Goal: Task Accomplishment & Management: Complete application form

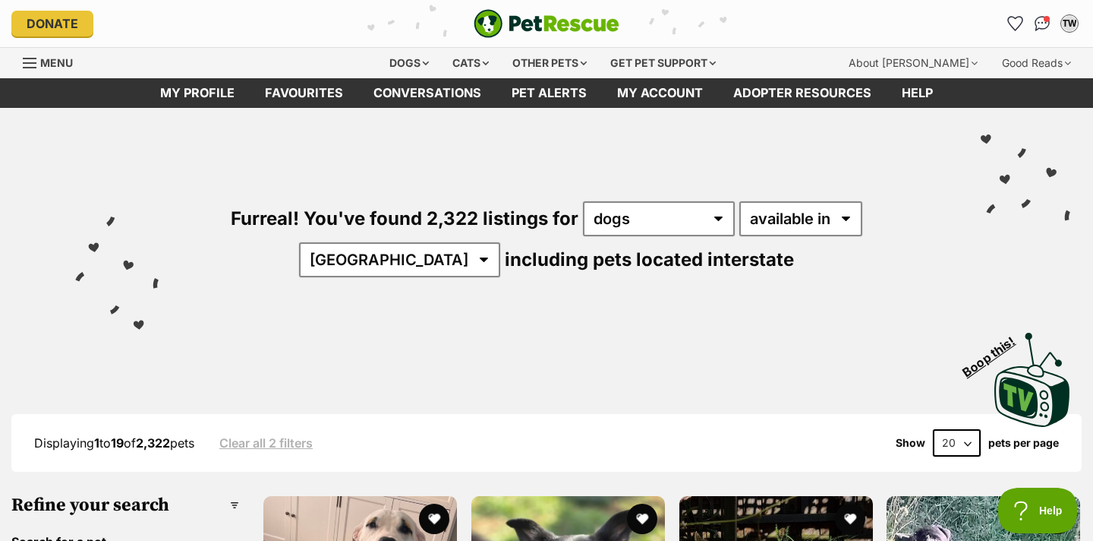
select select "disabled"
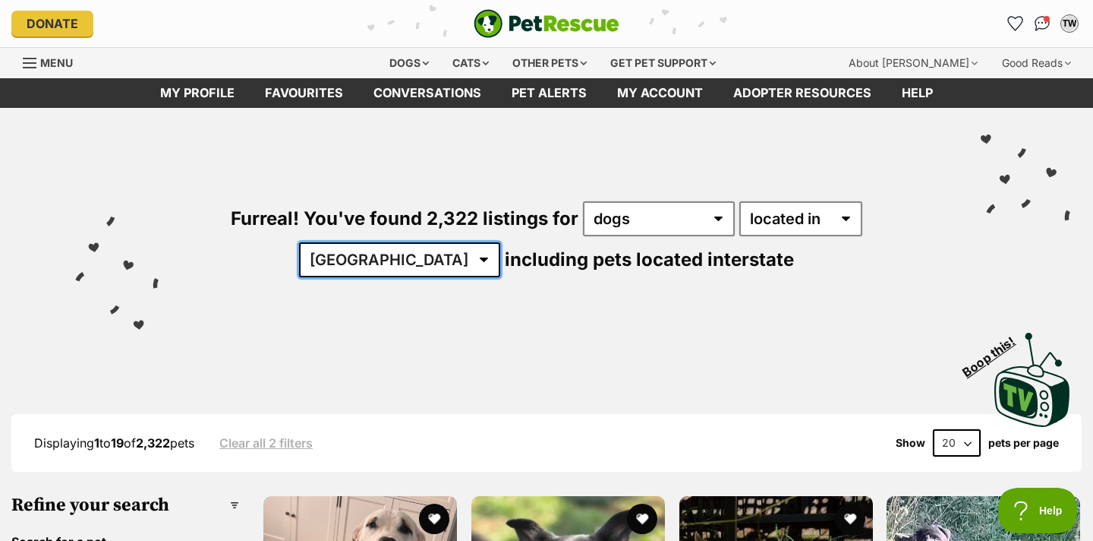
click at [500, 242] on select "Australia ACT NSW NT QLD SA TAS VIC WA" at bounding box center [399, 259] width 201 height 35
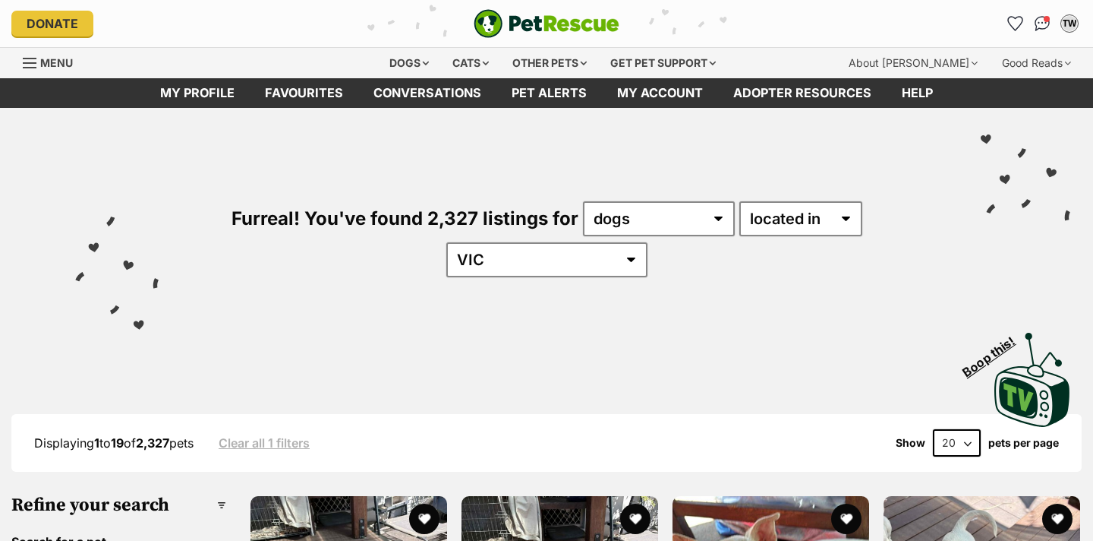
select select "VIC"
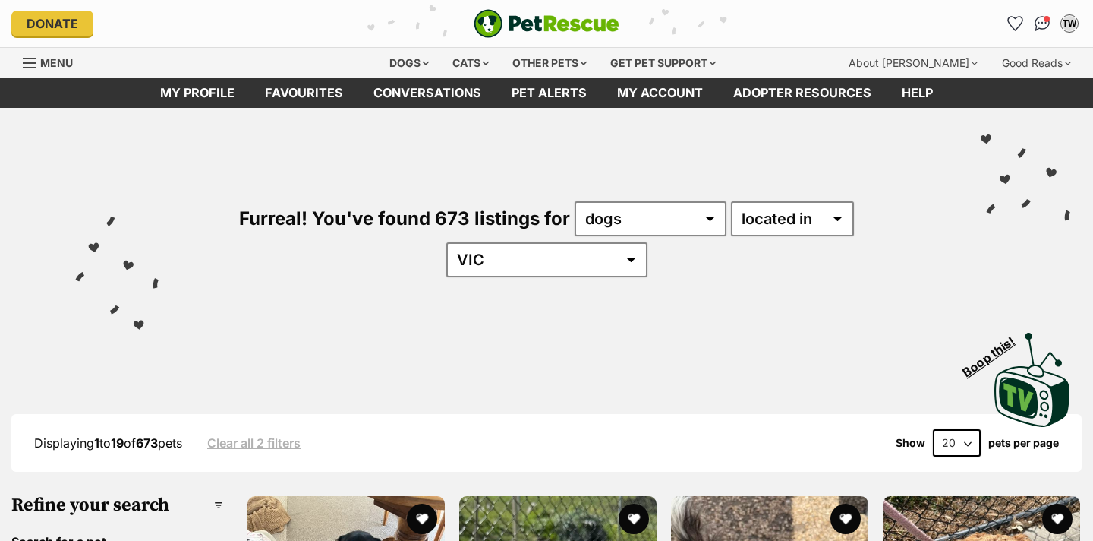
select select "60"
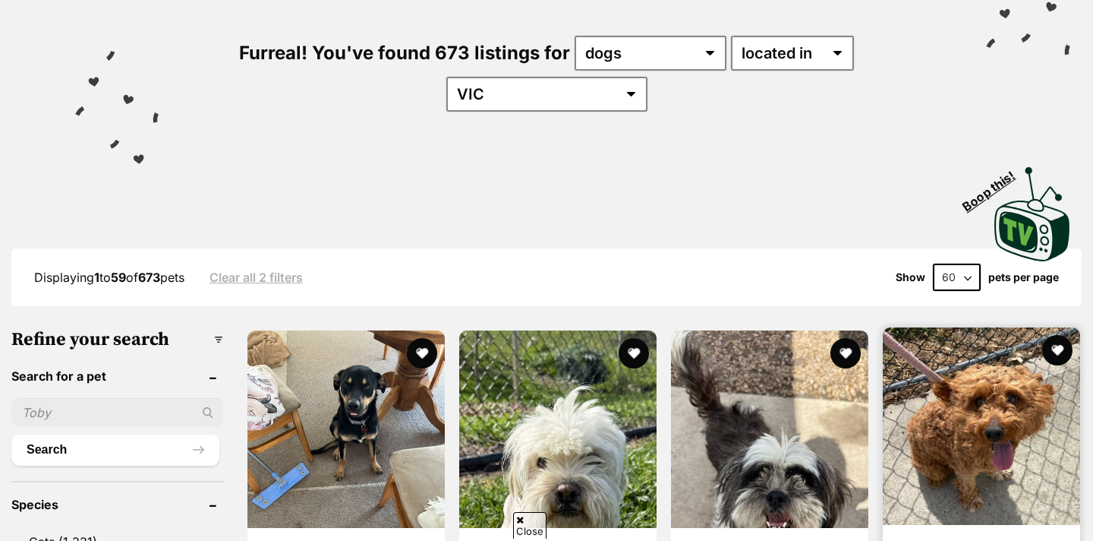
scroll to position [259, 0]
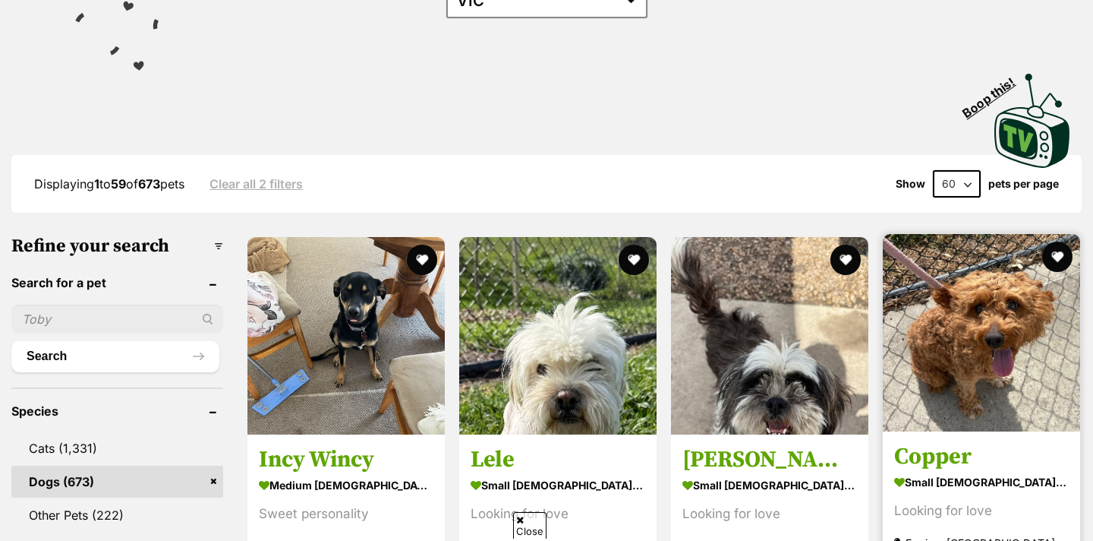
click at [938, 351] on img at bounding box center [981, 332] width 197 height 197
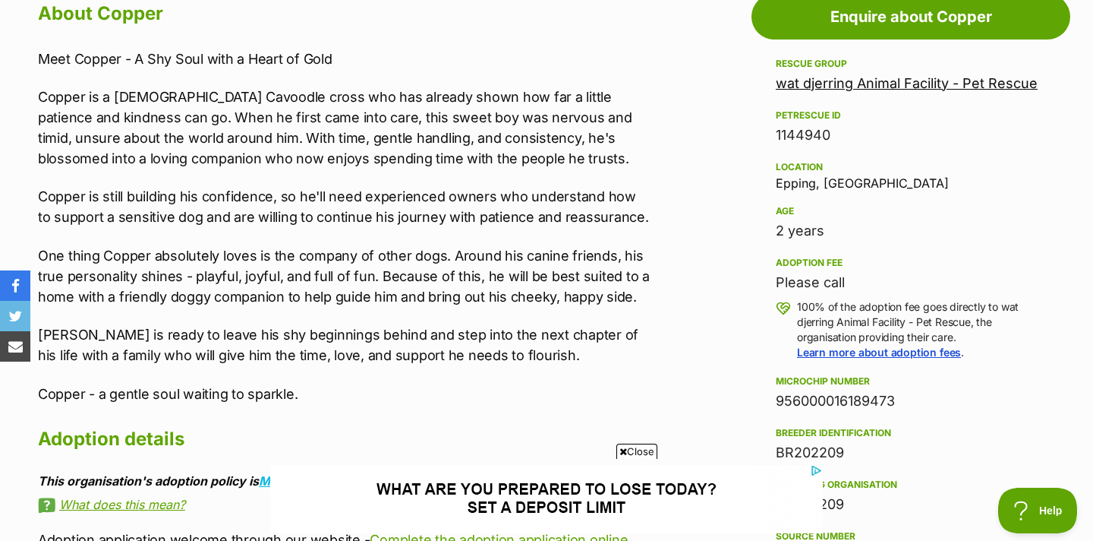
scroll to position [860, 0]
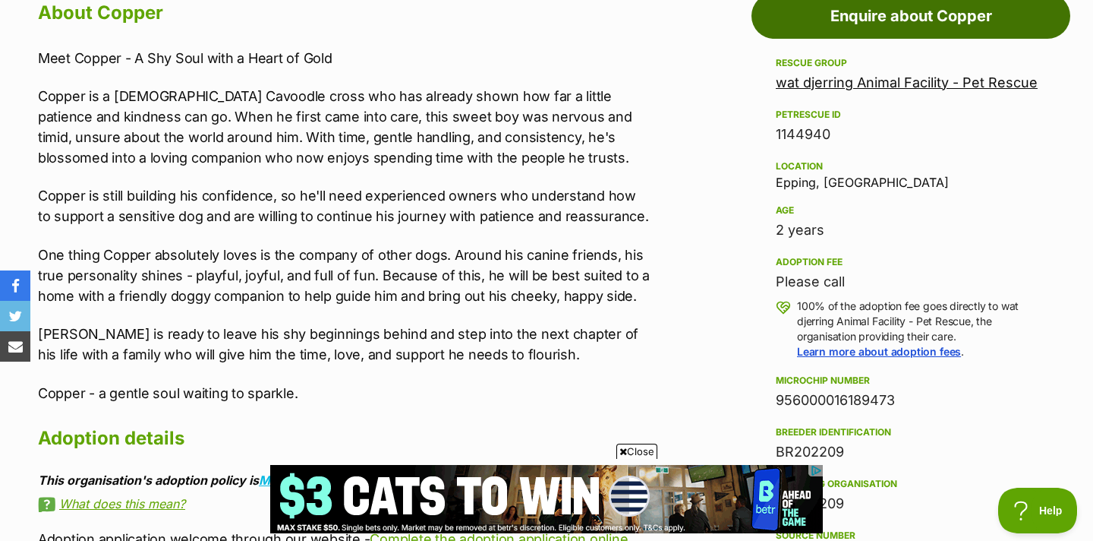
click at [906, 20] on link "Enquire about Copper" at bounding box center [911, 16] width 319 height 46
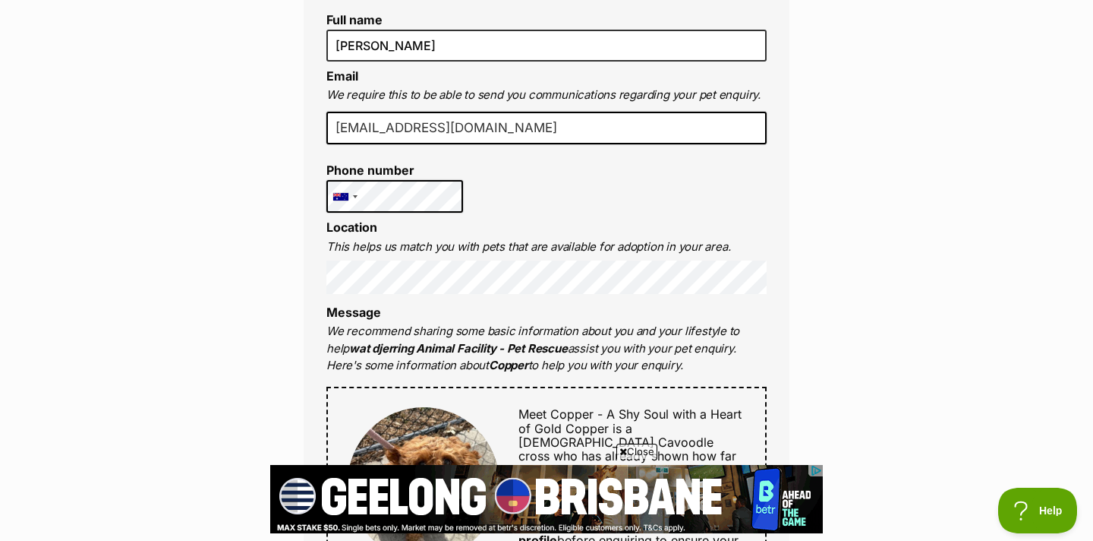
type input "[EMAIL_ADDRESS][DOMAIN_NAME]"
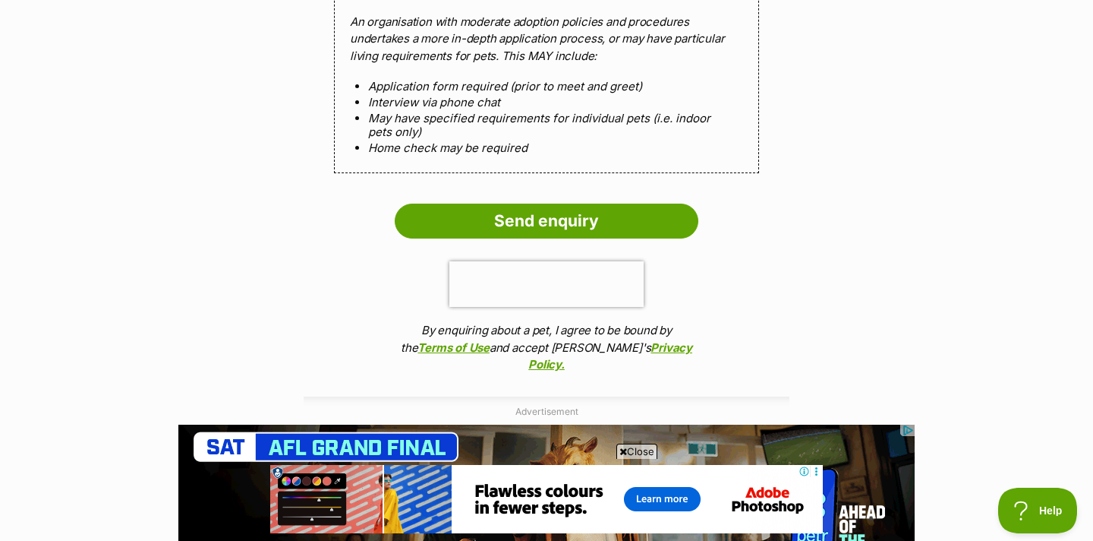
scroll to position [1756, 0]
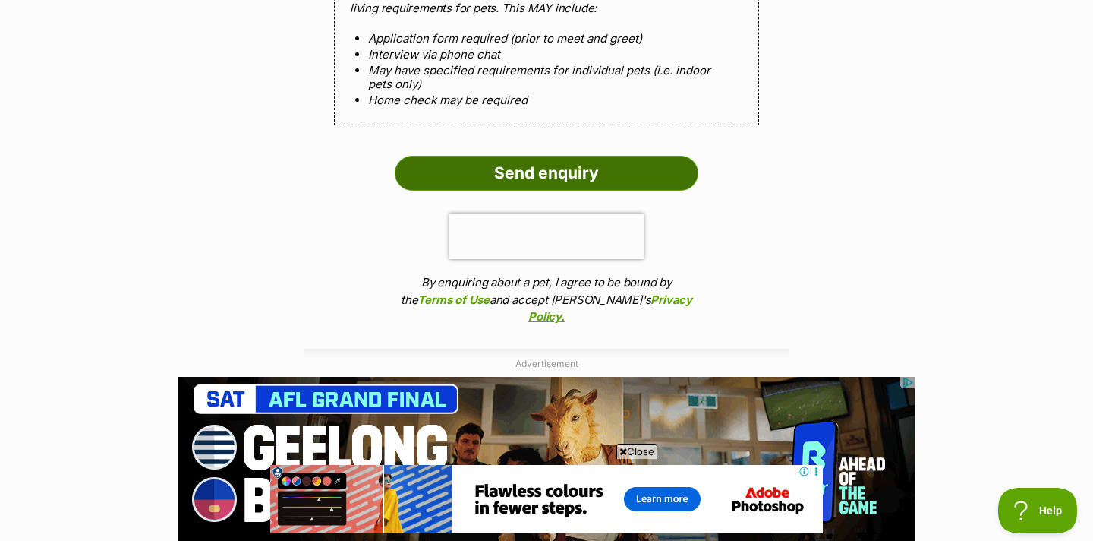
click at [661, 182] on input "Send enquiry" at bounding box center [547, 173] width 304 height 35
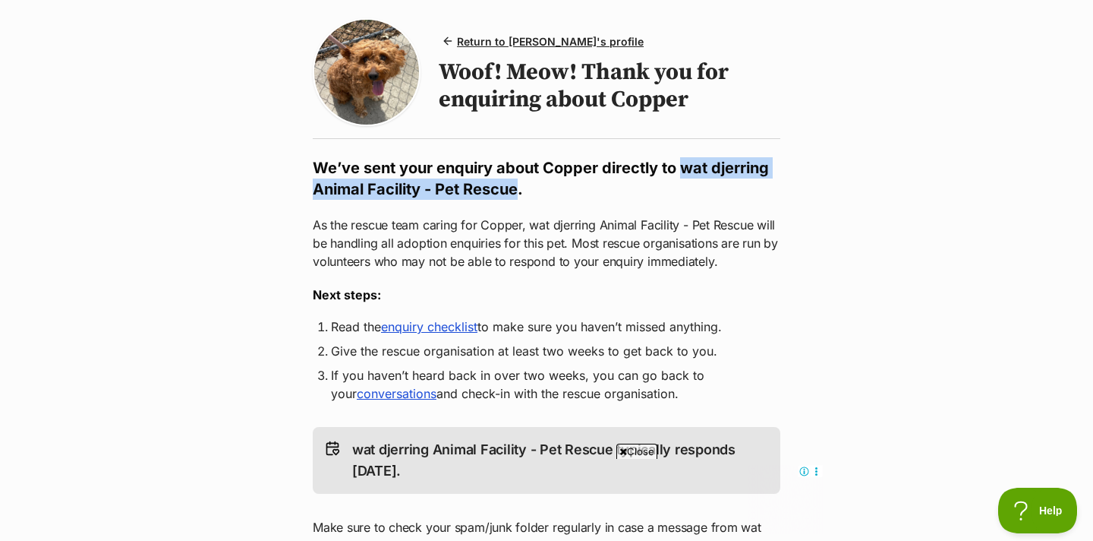
drag, startPoint x: 684, startPoint y: 169, endPoint x: 518, endPoint y: 193, distance: 167.9
click at [518, 193] on h2 "We’ve sent your enquiry about Copper directly to wat djerring Animal Facility -…" at bounding box center [547, 178] width 468 height 43
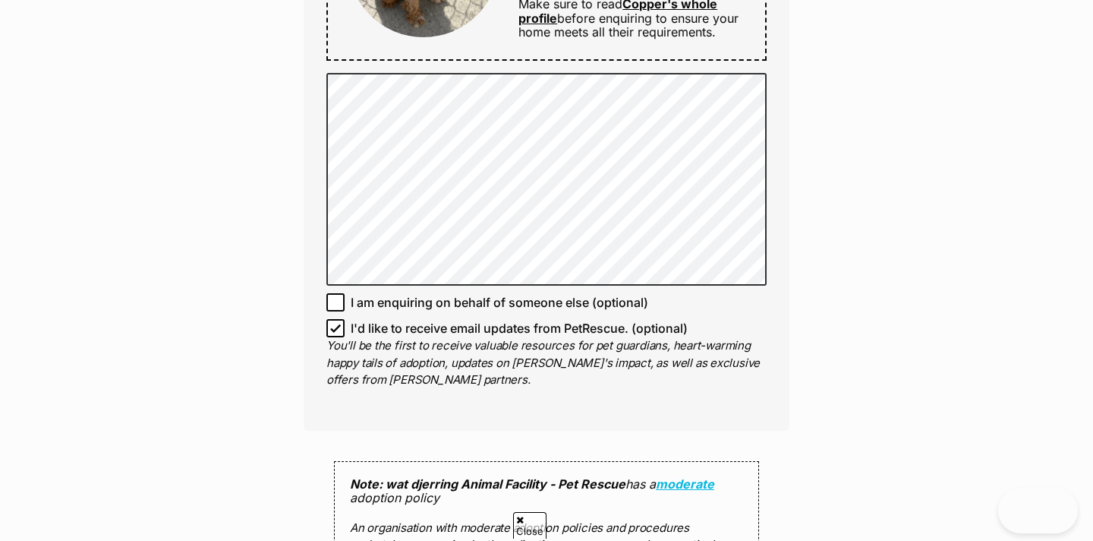
scroll to position [1354, 0]
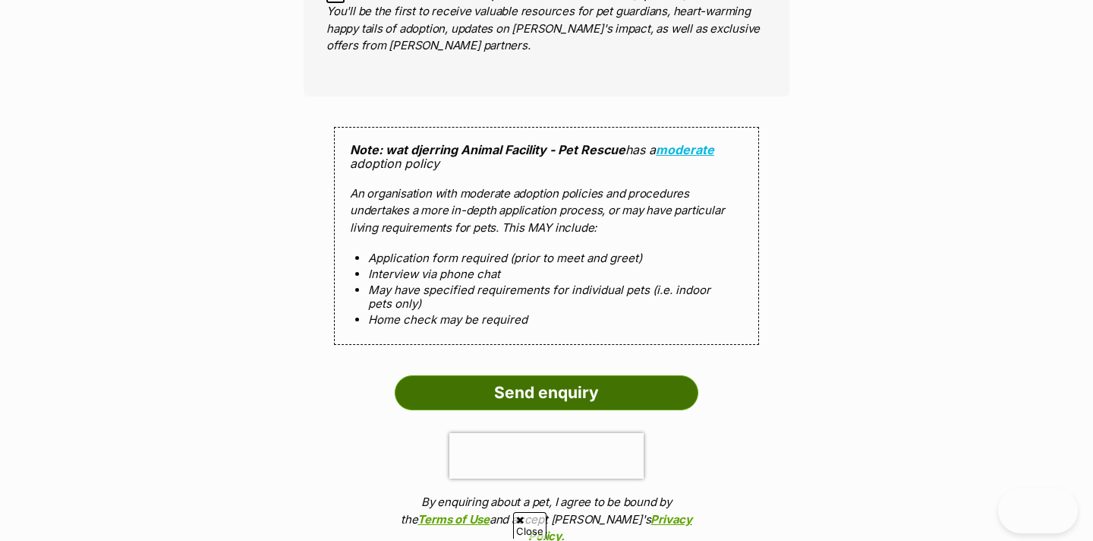
click at [478, 404] on input "Send enquiry" at bounding box center [547, 392] width 304 height 35
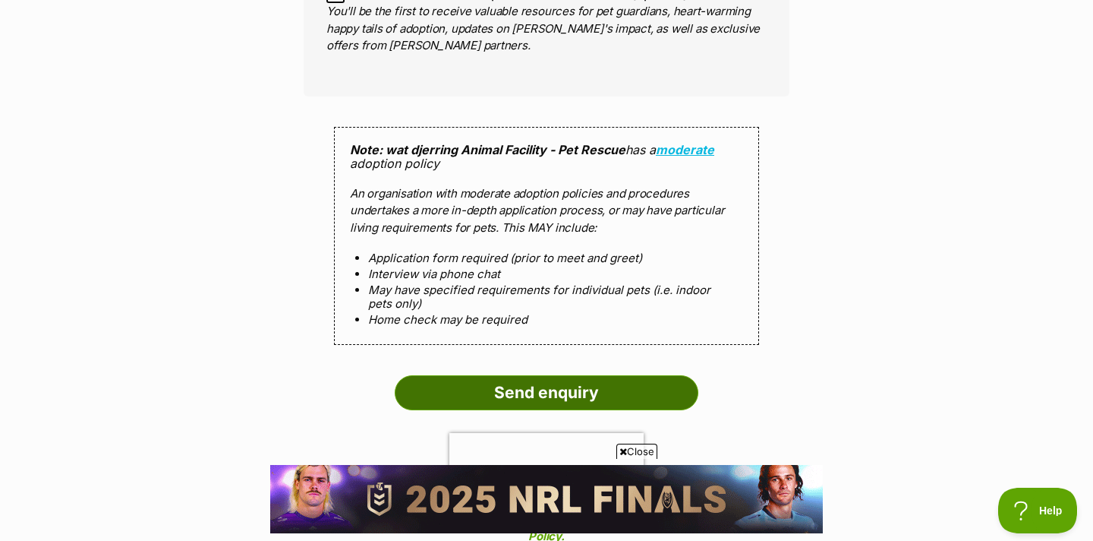
scroll to position [0, 0]
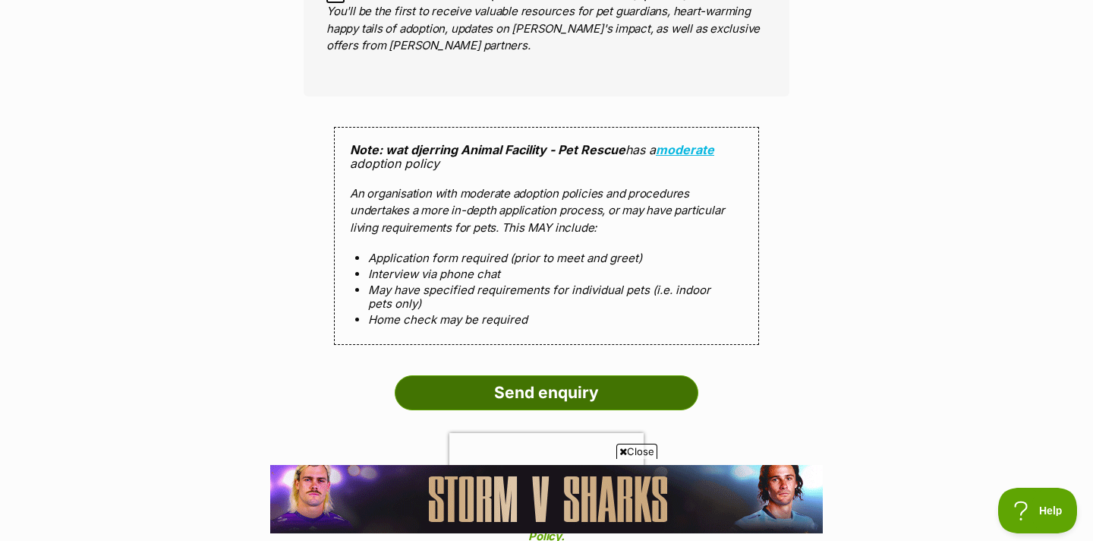
click at [478, 404] on input "Send enquiry" at bounding box center [547, 392] width 304 height 35
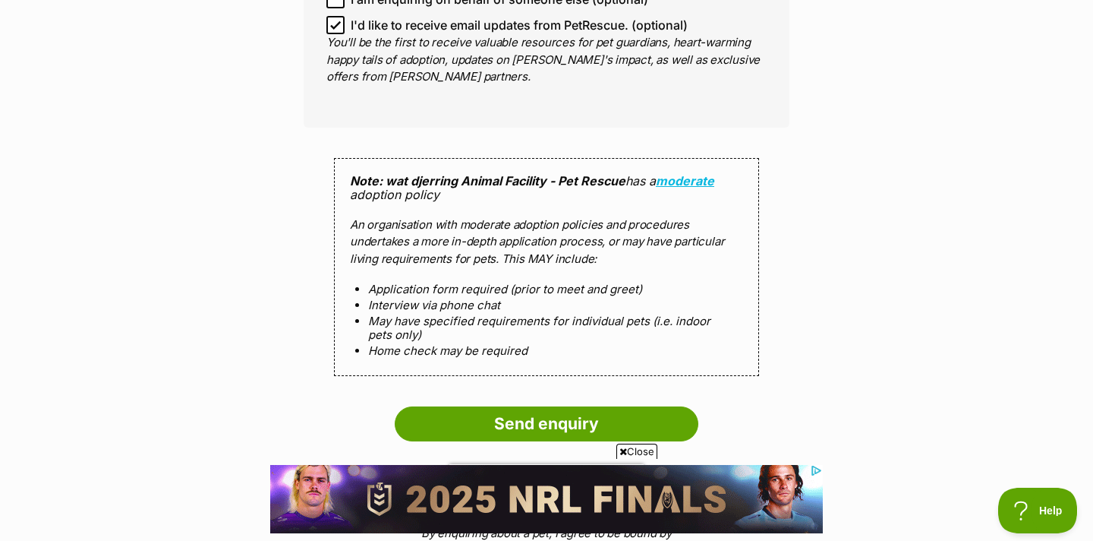
scroll to position [1322, 0]
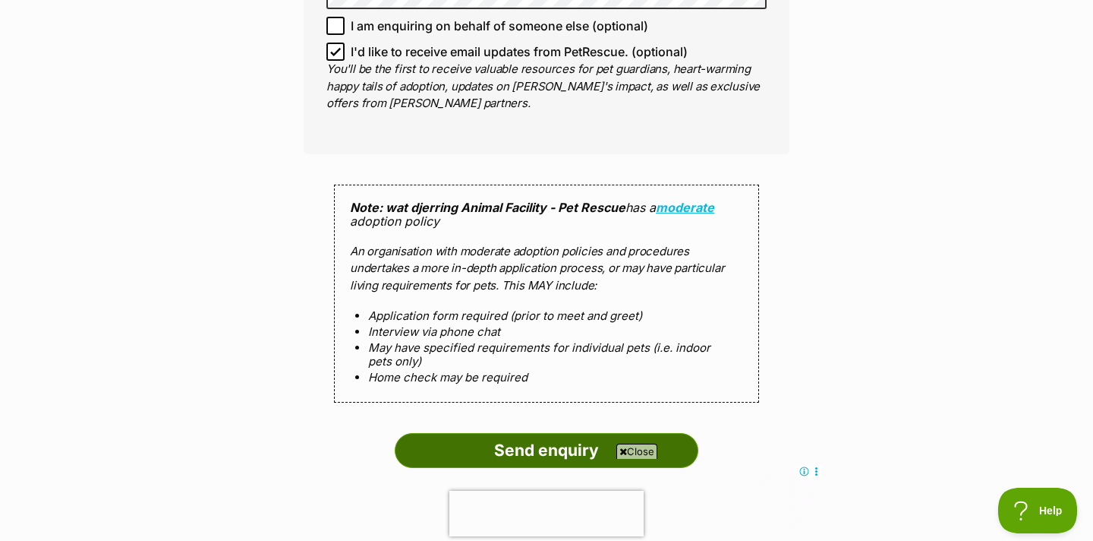
click at [522, 436] on input "Send enquiry" at bounding box center [547, 450] width 304 height 35
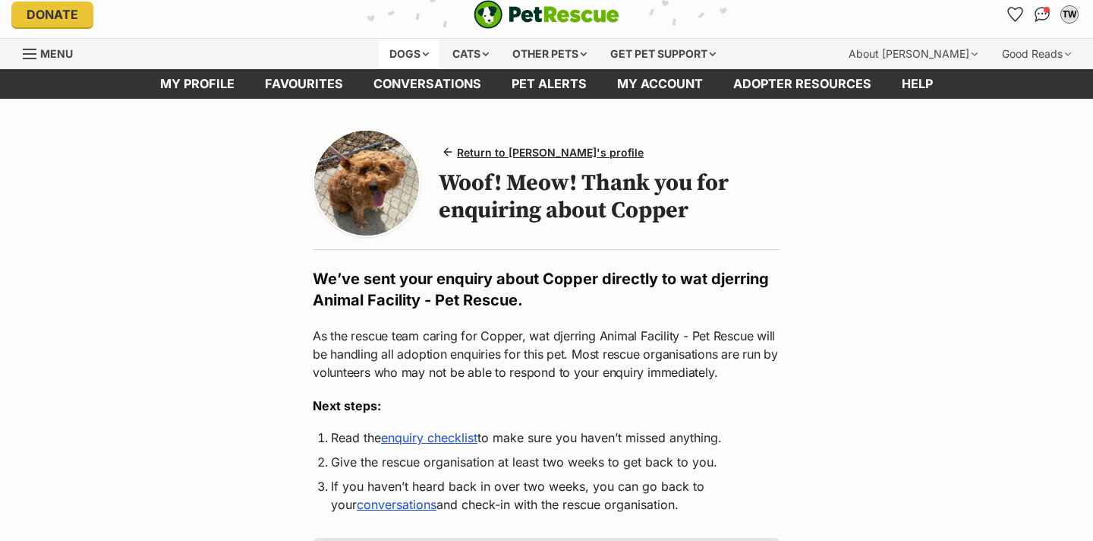
click at [409, 55] on div "Dogs" at bounding box center [409, 54] width 61 height 30
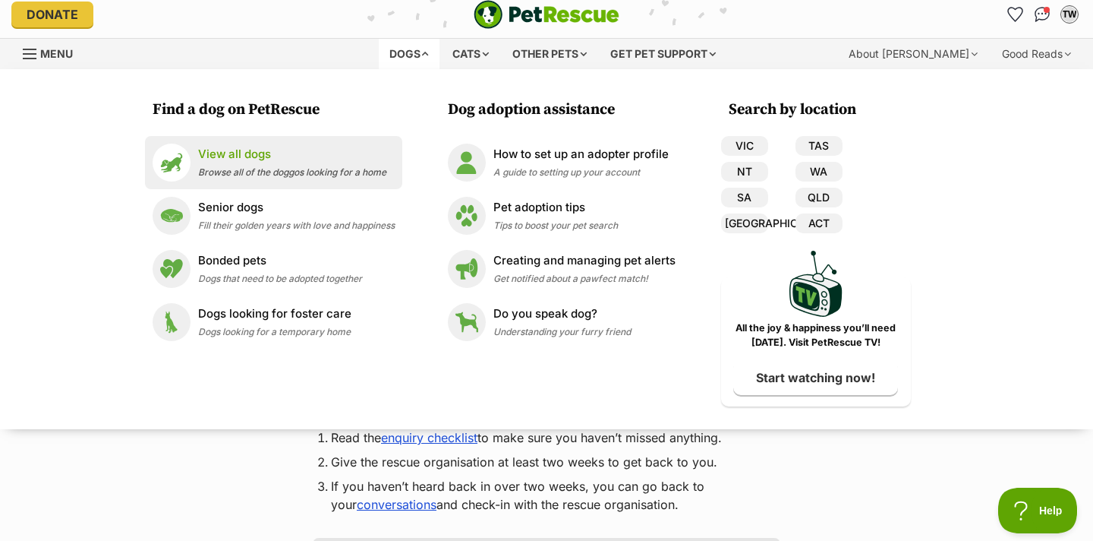
click at [266, 162] on p "View all dogs" at bounding box center [292, 154] width 188 height 17
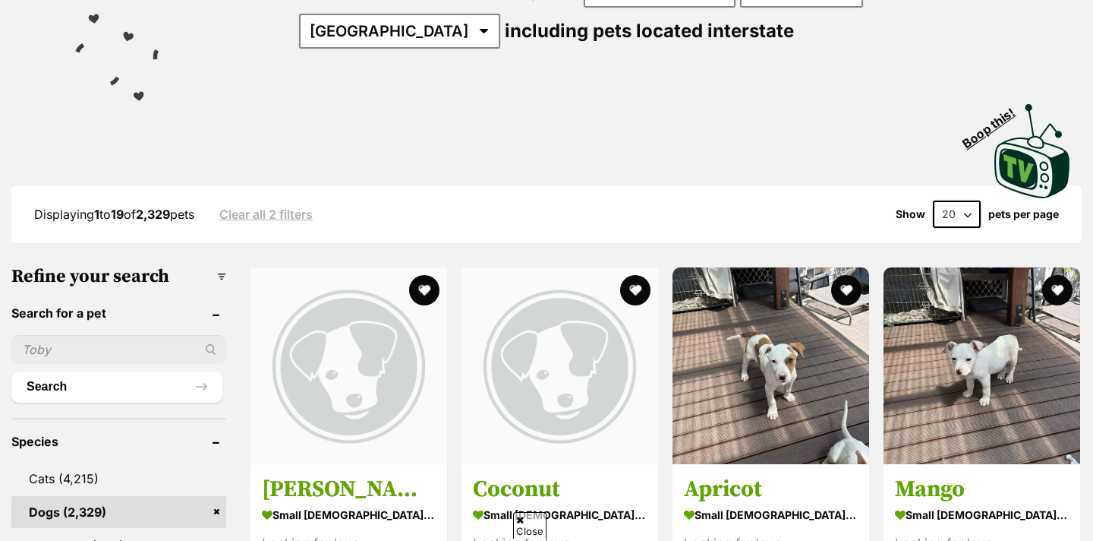
scroll to position [229, 0]
click at [150, 342] on input "text" at bounding box center [118, 349] width 215 height 29
paste input "wat djerring Animal Facility - Pet Rescue"
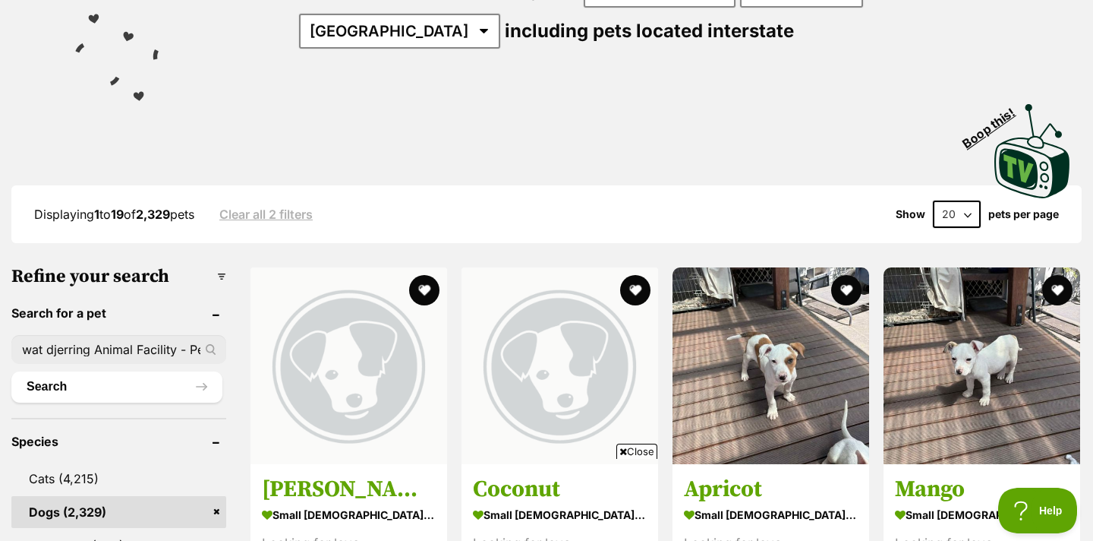
type input "wat djerring Animal Facility - Pet Rescue"
click at [11, 371] on button "Search" at bounding box center [116, 386] width 211 height 30
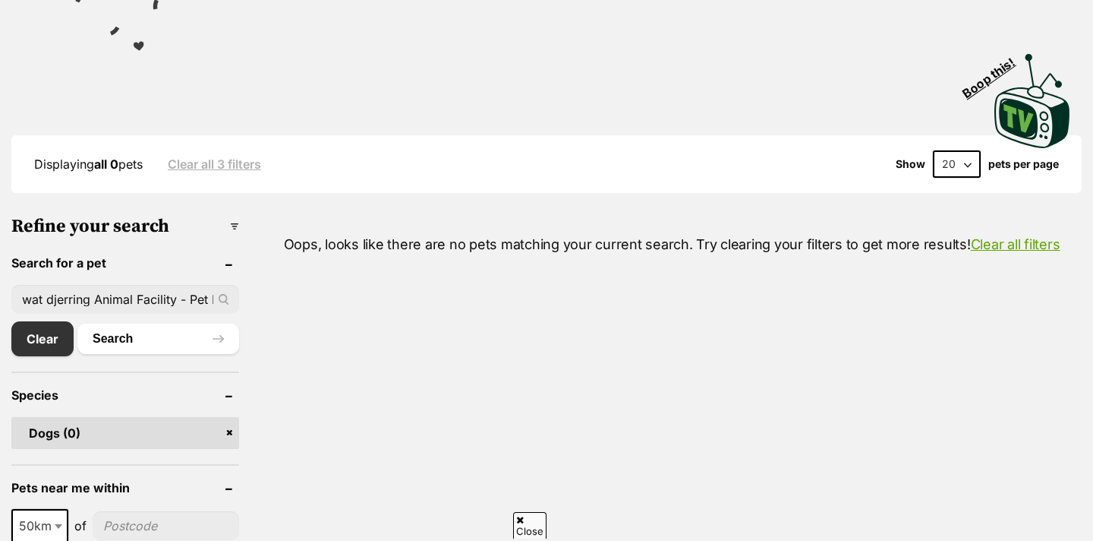
click at [123, 293] on input "wat djerring Animal Facility - Pet Rescue" at bounding box center [125, 299] width 228 height 29
type input "copper"
click at [77, 323] on button "Search" at bounding box center [158, 338] width 162 height 30
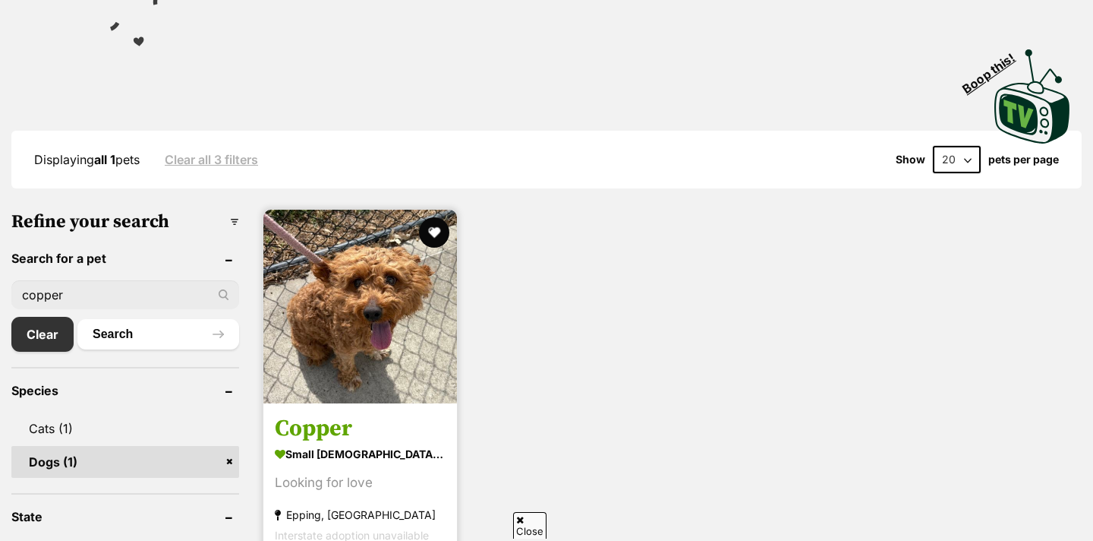
click at [349, 308] on img at bounding box center [360, 307] width 194 height 194
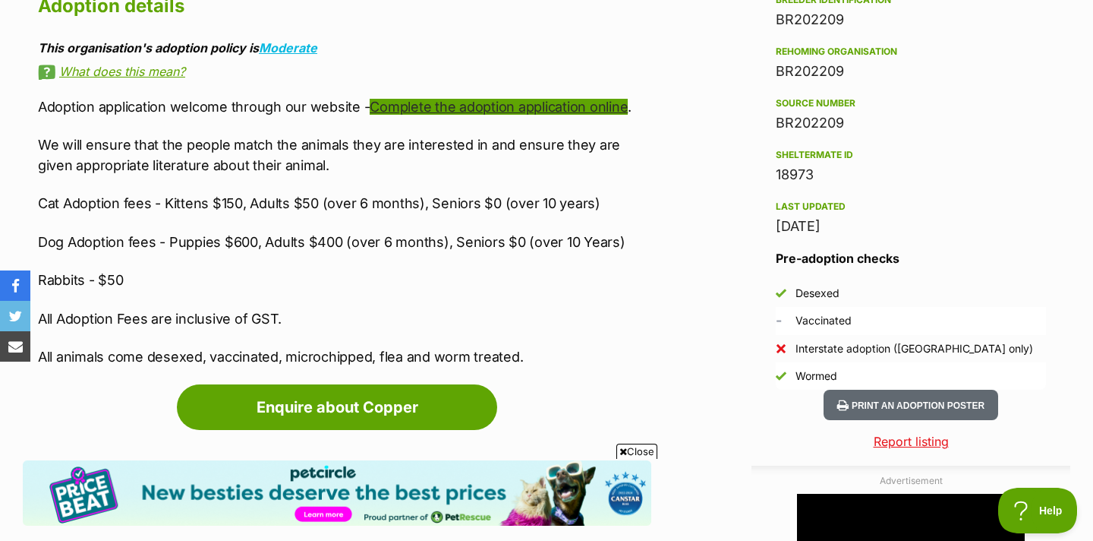
click at [447, 109] on link "Complete the adoption application online" at bounding box center [499, 107] width 258 height 16
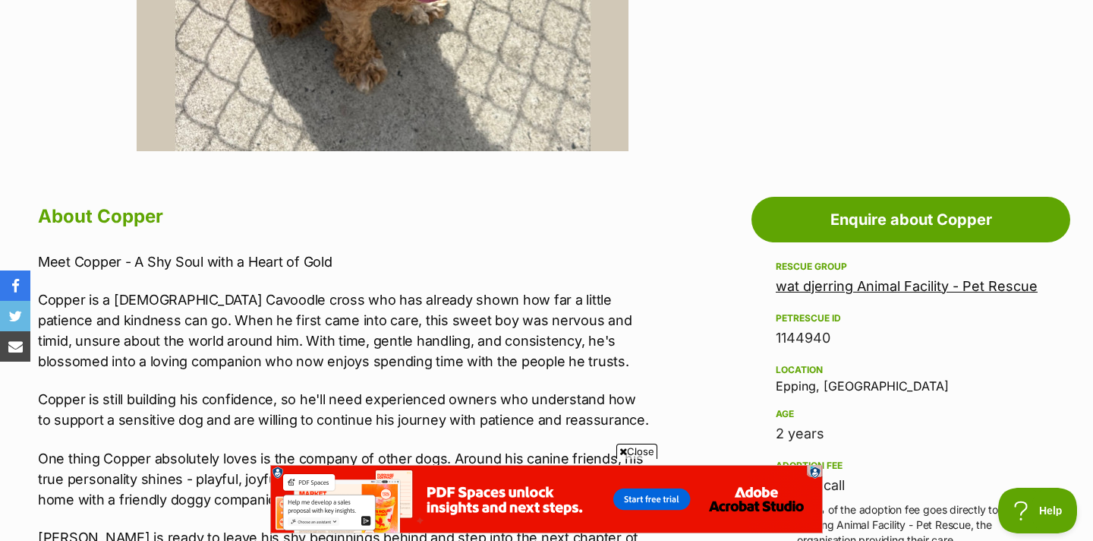
scroll to position [655, 0]
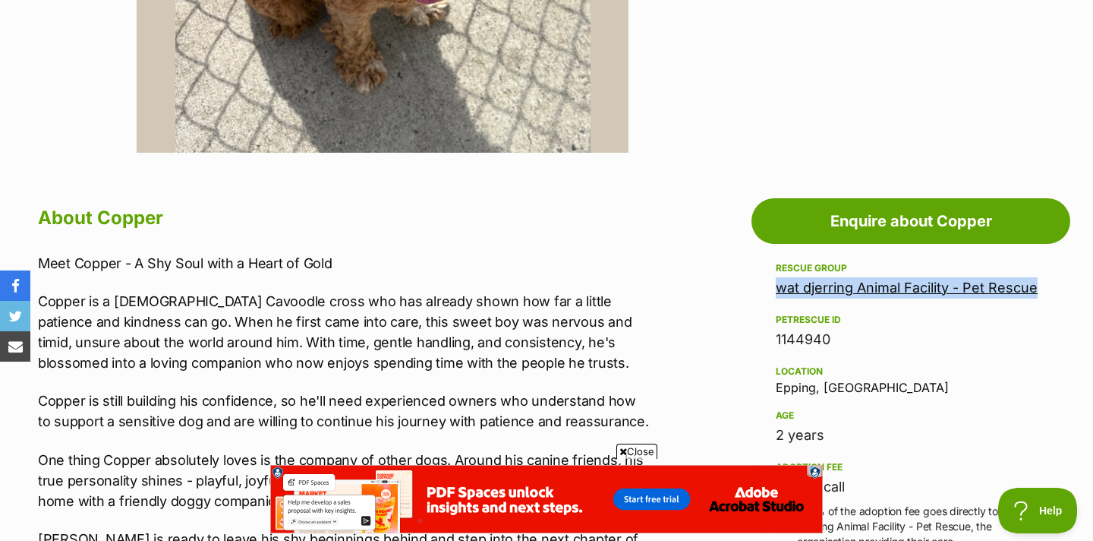
drag, startPoint x: 771, startPoint y: 292, endPoint x: 1059, endPoint y: 296, distance: 288.6
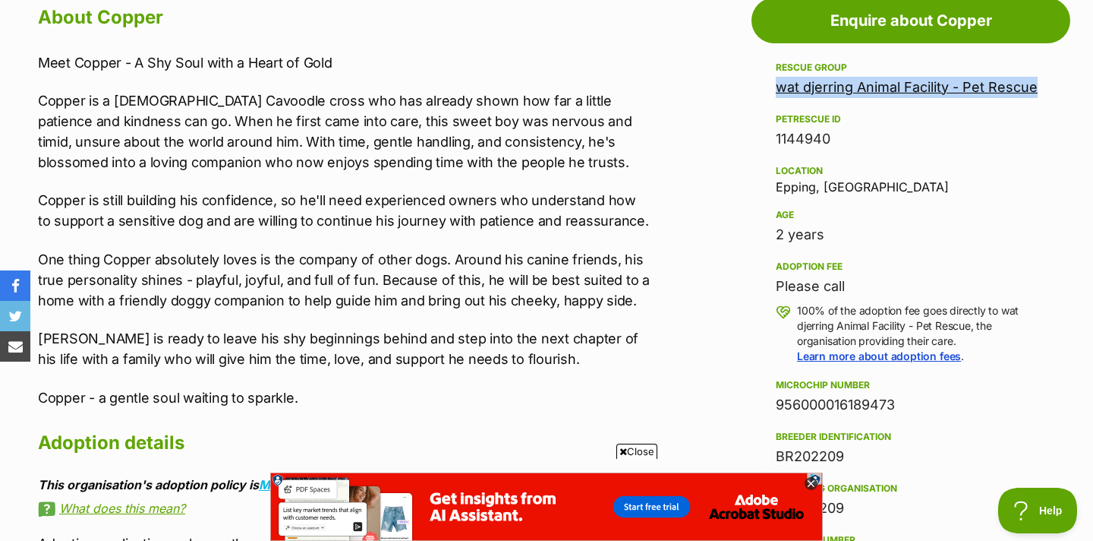
scroll to position [851, 0]
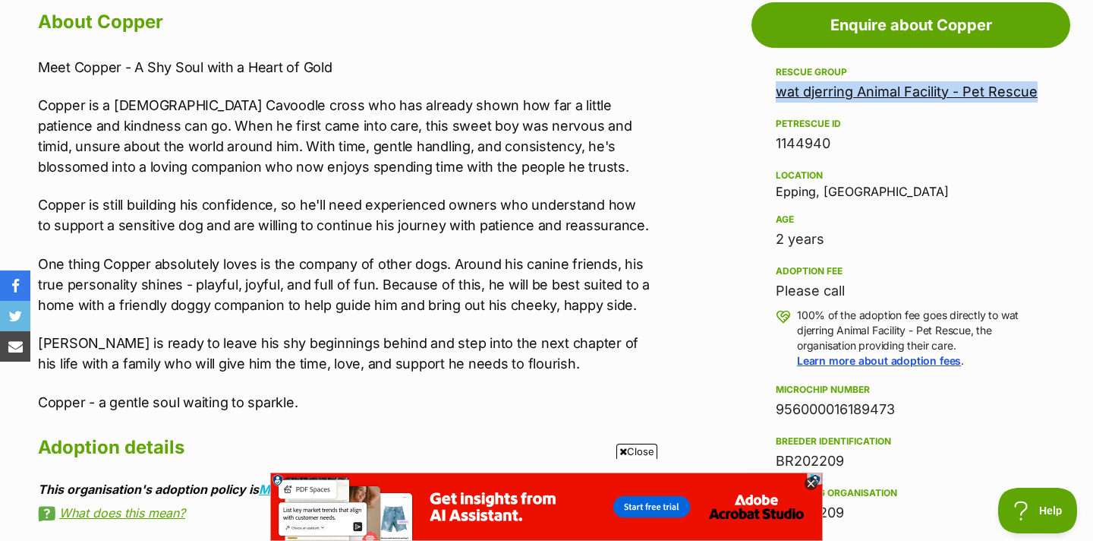
copy link "wat djerring Animal Facility - Pet Rescue"
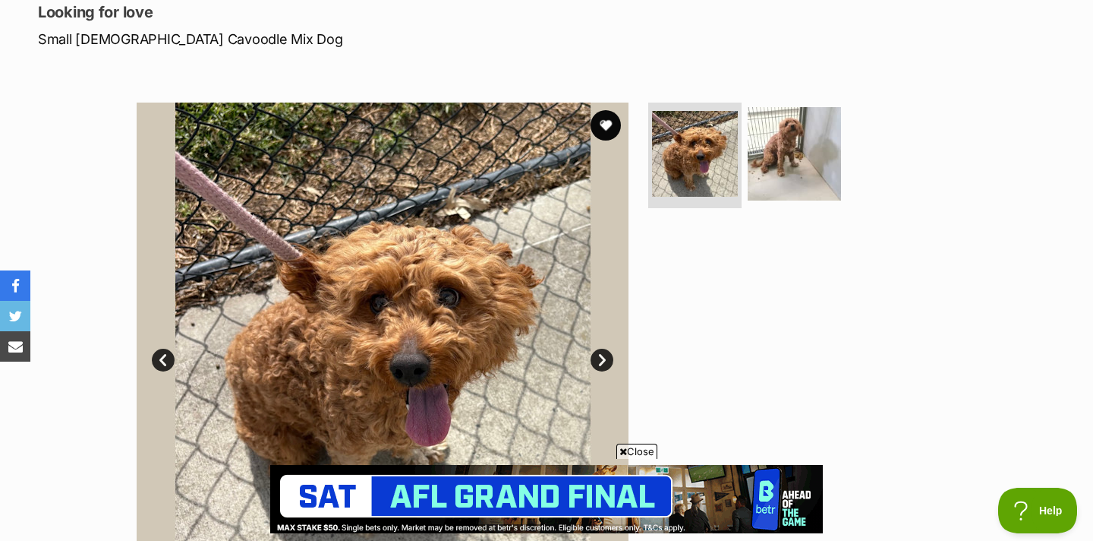
scroll to position [0, 0]
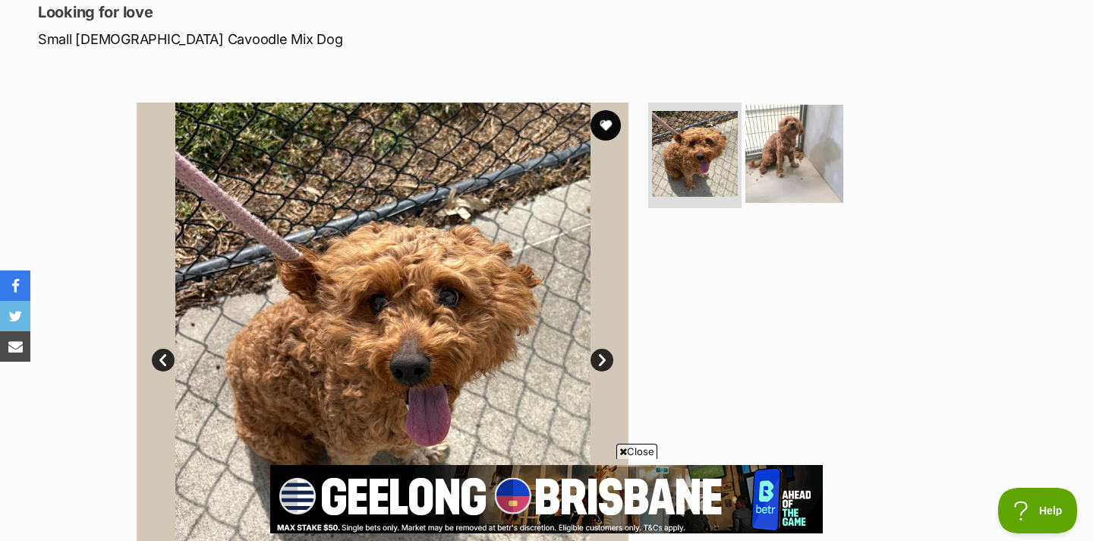
click at [805, 162] on img at bounding box center [795, 153] width 98 height 98
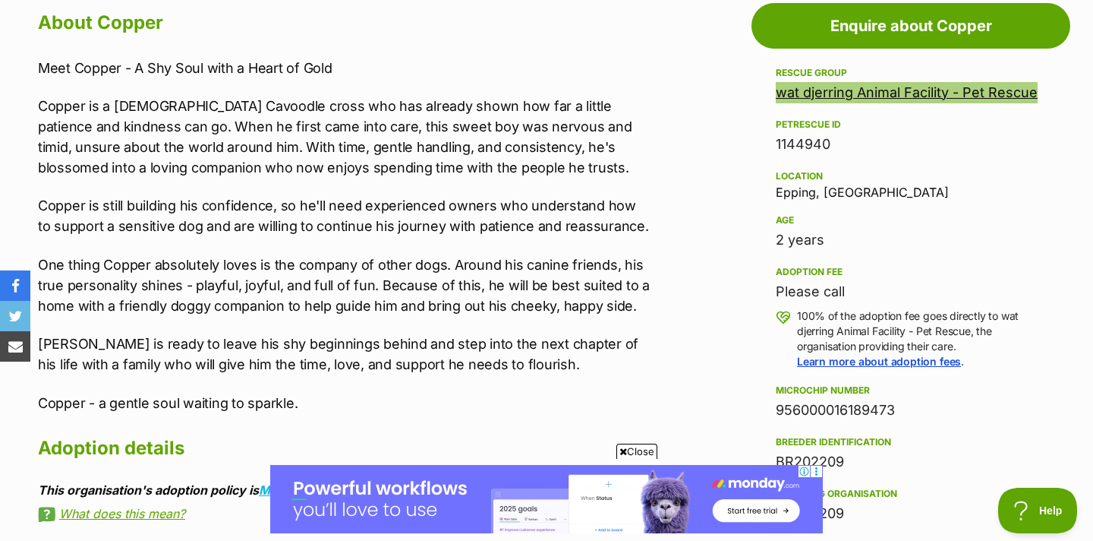
scroll to position [857, 0]
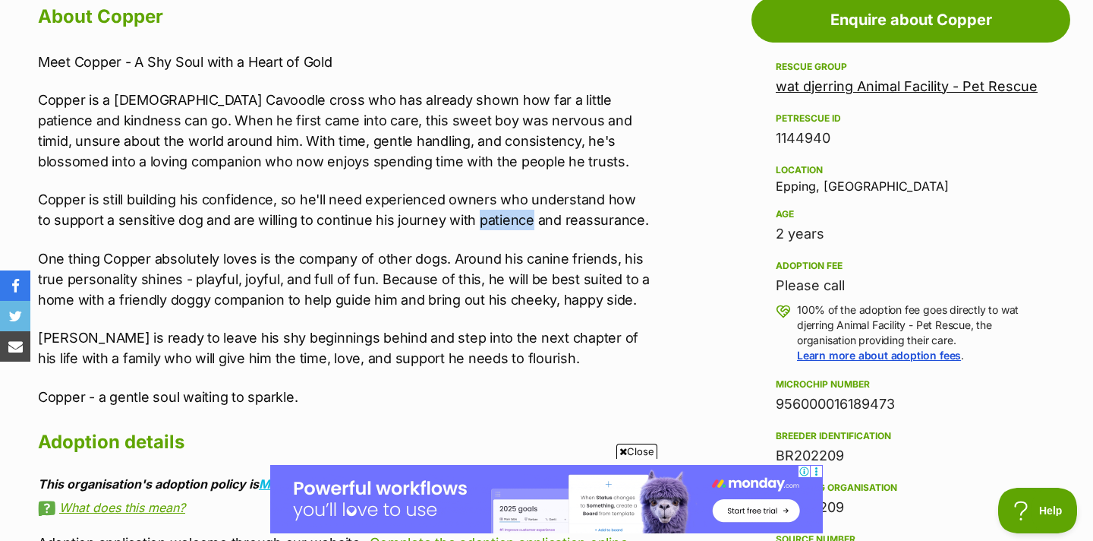
click at [421, 282] on p "One thing Copper absolutely loves is the company of other dogs. Around his cani…" at bounding box center [345, 279] width 614 height 62
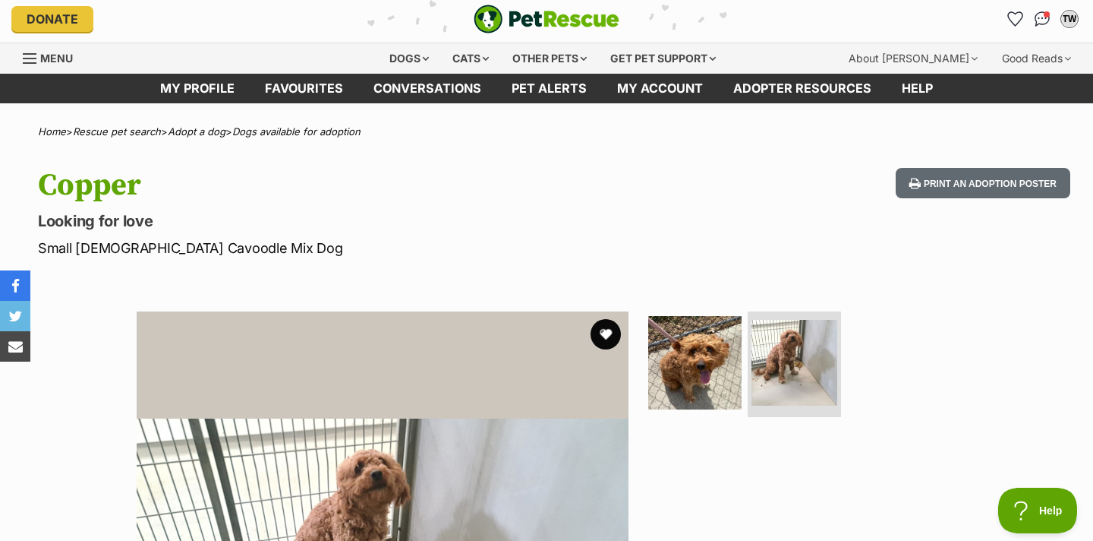
scroll to position [0, 0]
